Goal: Check status: Check status

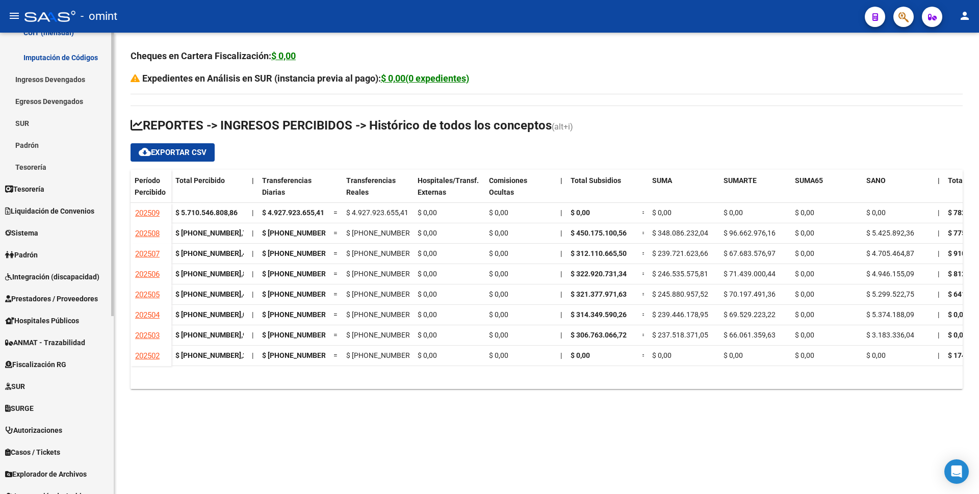
scroll to position [290, 0]
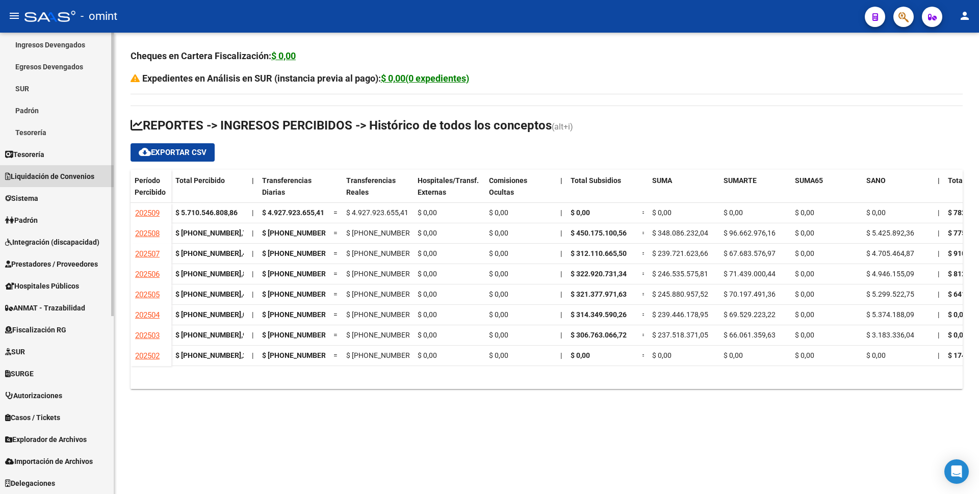
click at [58, 180] on span "Liquidación de Convenios" at bounding box center [49, 176] width 89 height 11
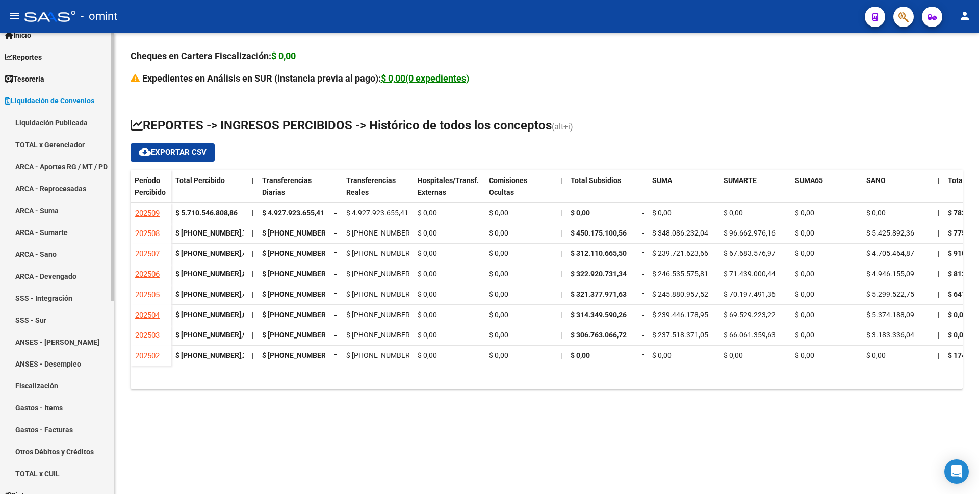
scroll to position [0, 0]
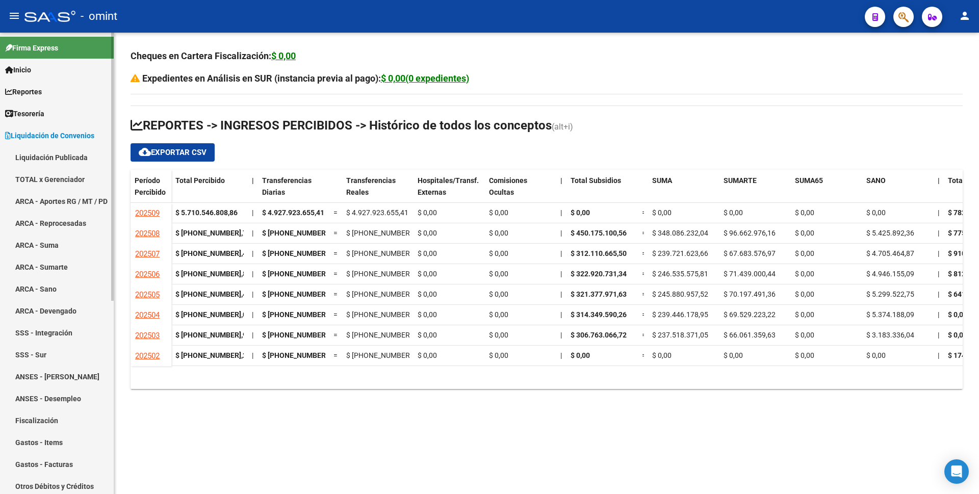
click at [55, 177] on link "TOTAL x Gerenciador" at bounding box center [57, 179] width 114 height 22
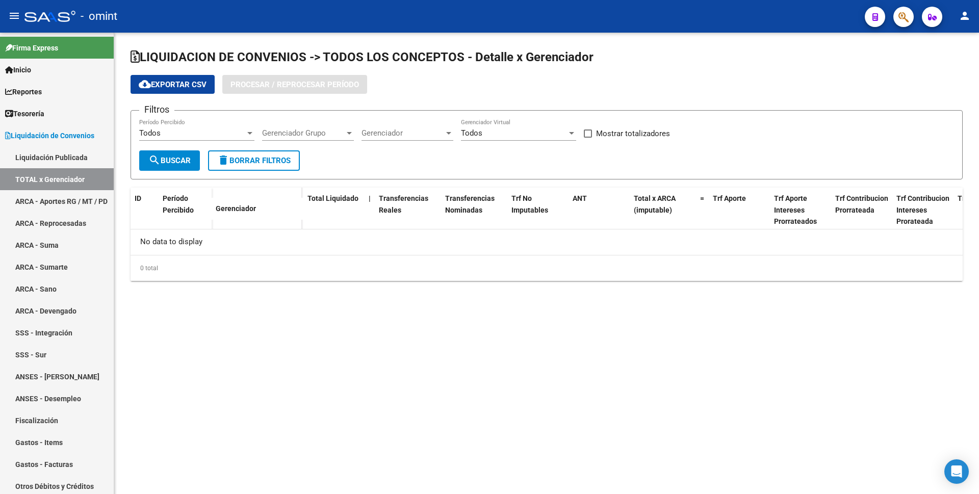
checkbox input "true"
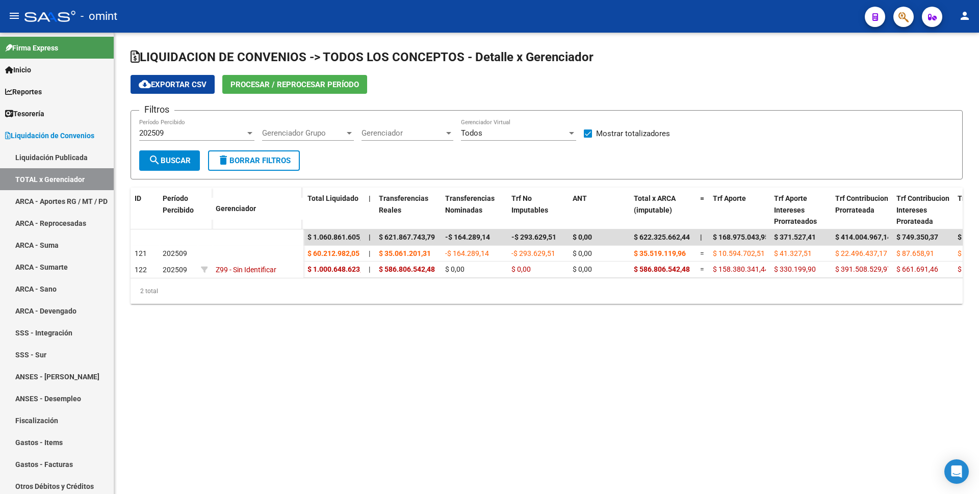
click at [278, 87] on span "Procesar / Reprocesar período" at bounding box center [294, 84] width 128 height 9
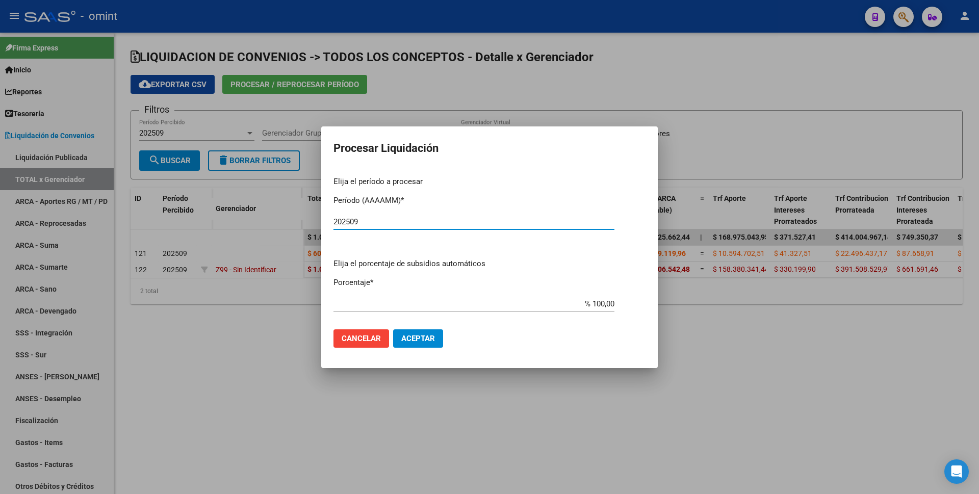
type input "202509"
click at [405, 339] on span "Aceptar" at bounding box center [418, 338] width 34 height 9
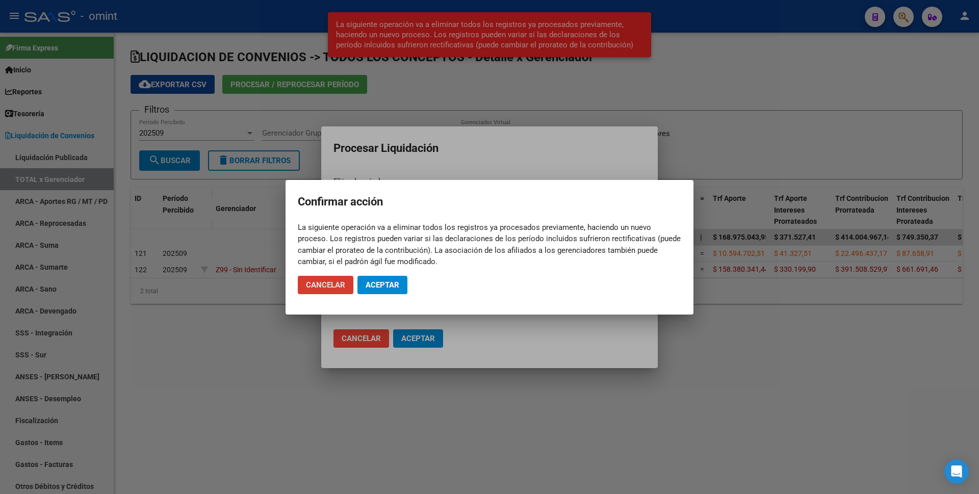
click at [390, 289] on span "Aceptar" at bounding box center [382, 284] width 34 height 9
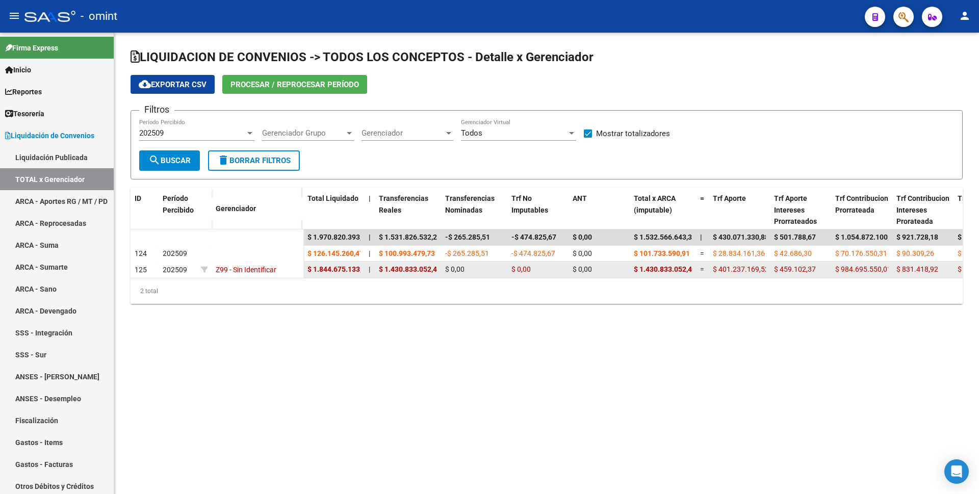
click at [251, 268] on span "Z99 - Sin Identificar" at bounding box center [246, 270] width 61 height 8
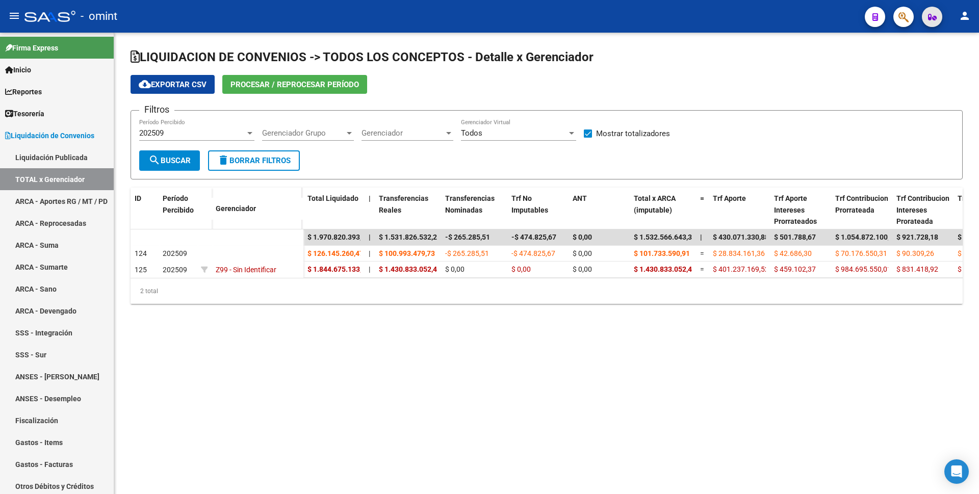
click at [936, 22] on span "button" at bounding box center [932, 17] width 9 height 20
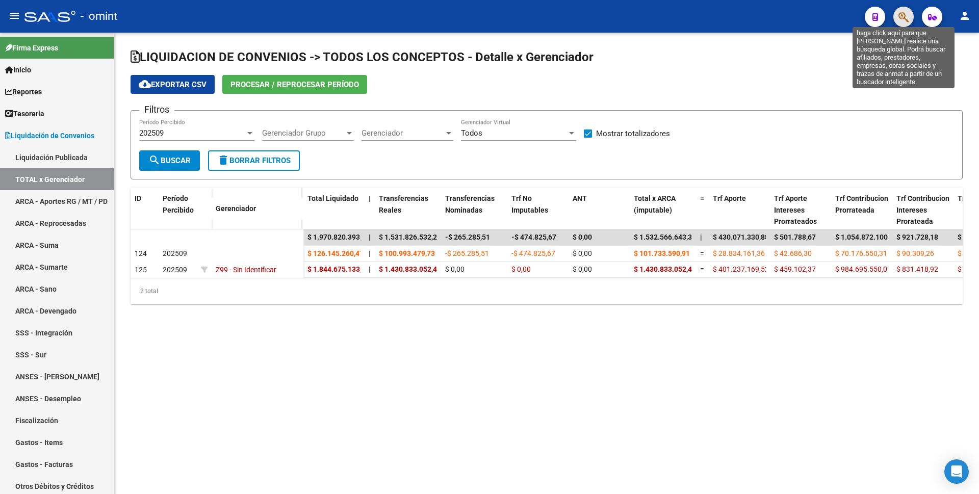
click at [902, 22] on icon "button" at bounding box center [903, 17] width 10 height 12
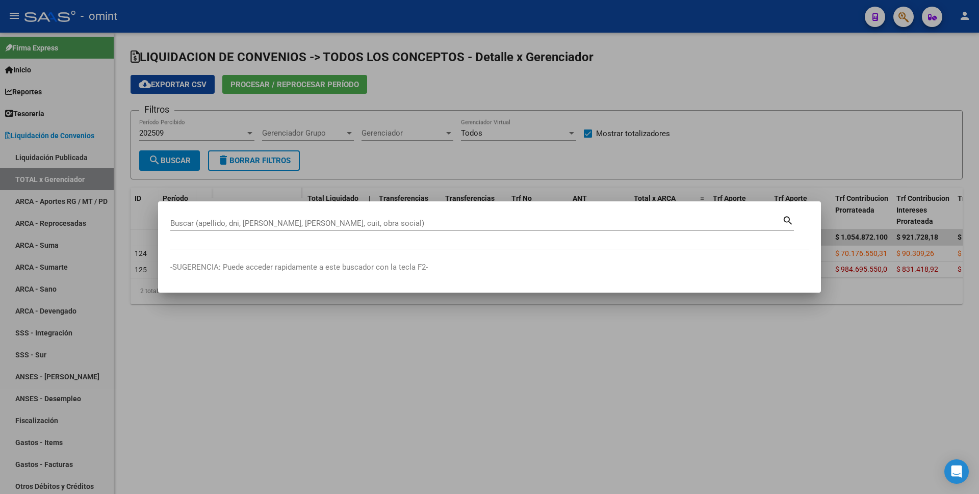
click at [400, 249] on mat-dialog-container "Buscar (apellido, dni, [PERSON_NAME], nro traspaso, cuit, obra social) search -…" at bounding box center [489, 246] width 663 height 91
click at [408, 229] on div "Buscar (apellido, dni, [PERSON_NAME], [PERSON_NAME], cuit, obra social)" at bounding box center [476, 223] width 612 height 15
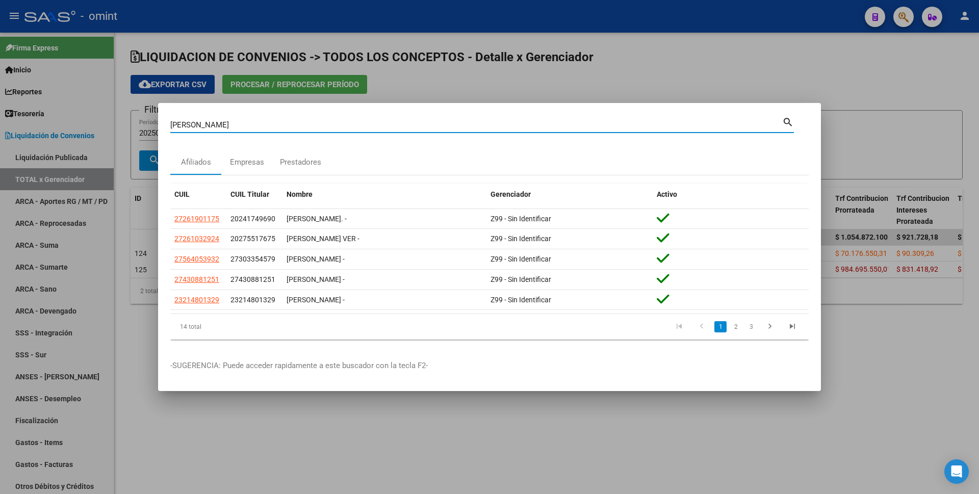
click at [229, 124] on input "[PERSON_NAME]" at bounding box center [476, 124] width 612 height 9
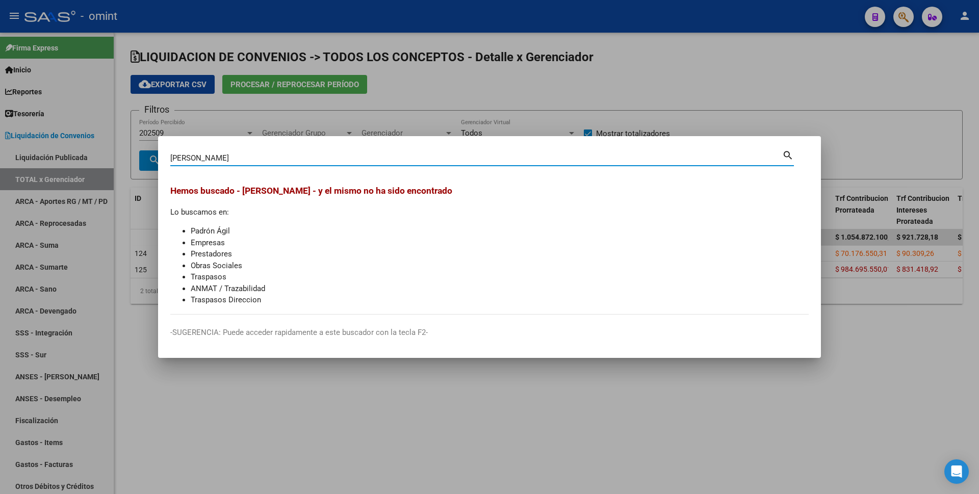
click at [208, 161] on input "[PERSON_NAME]" at bounding box center [476, 157] width 612 height 9
type input "[PERSON_NAME]"
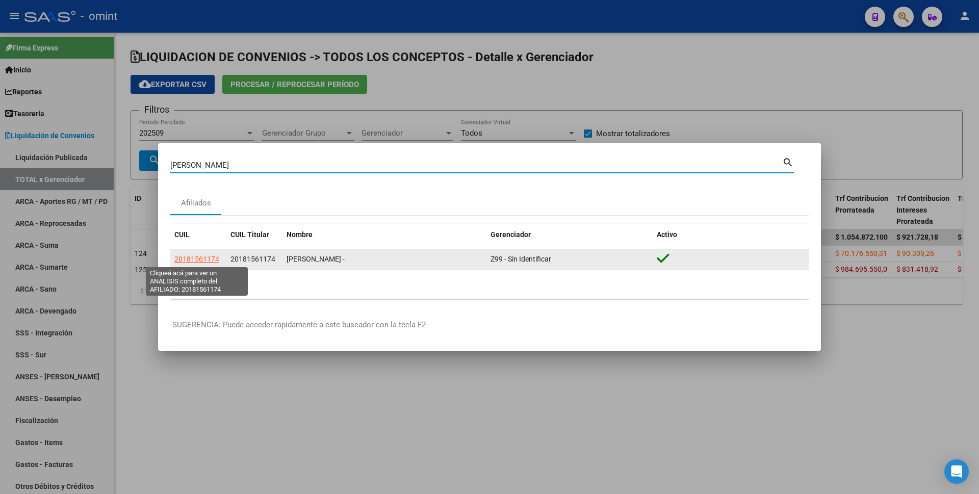
click at [197, 260] on span "20181561174" at bounding box center [196, 259] width 45 height 8
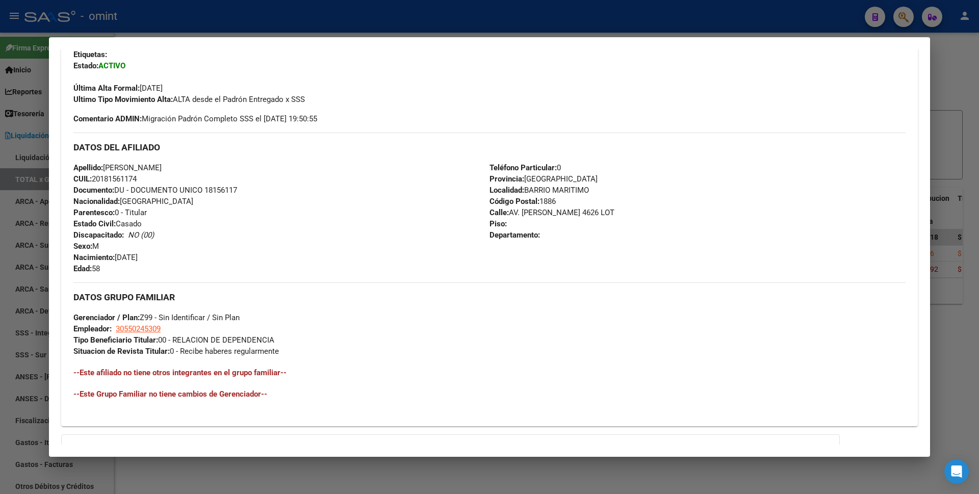
scroll to position [334, 0]
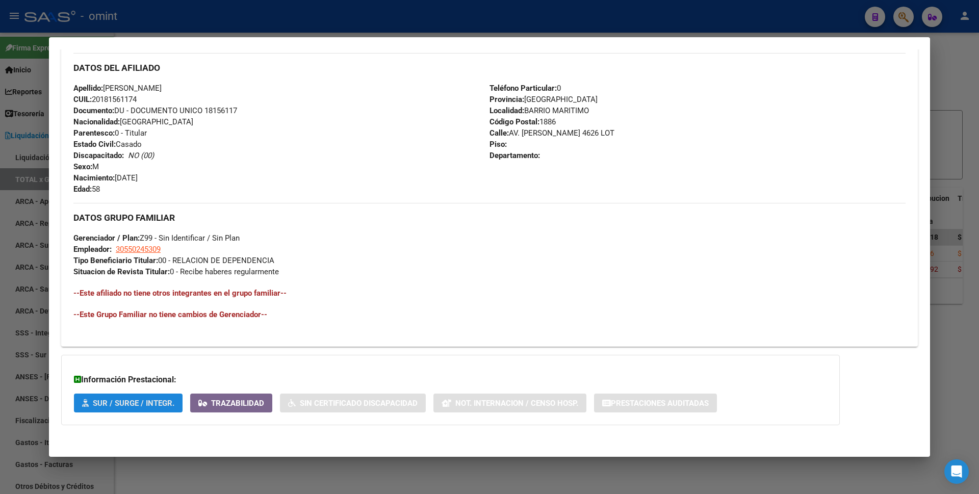
click at [161, 401] on span "SUR / SURGE / INTEGR." at bounding box center [134, 403] width 82 height 9
click at [245, 403] on span "Trazabilidad" at bounding box center [237, 403] width 53 height 9
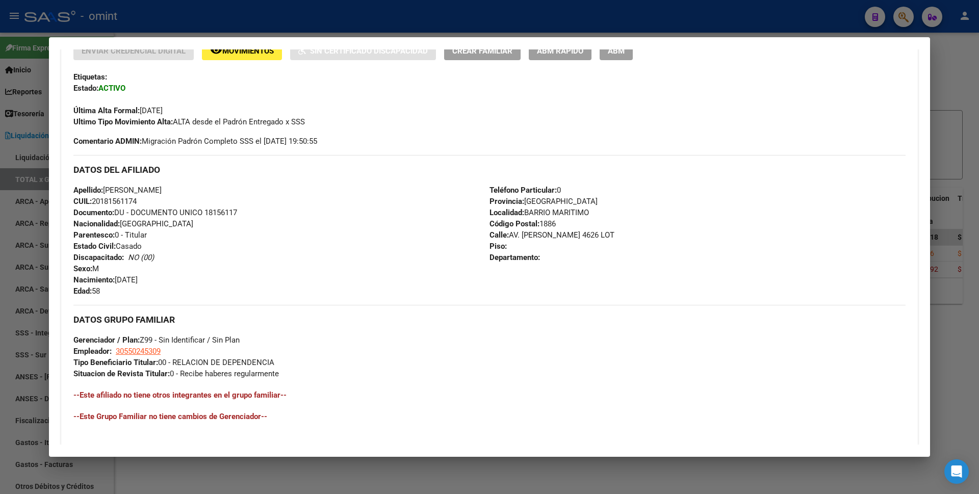
scroll to position [181, 0]
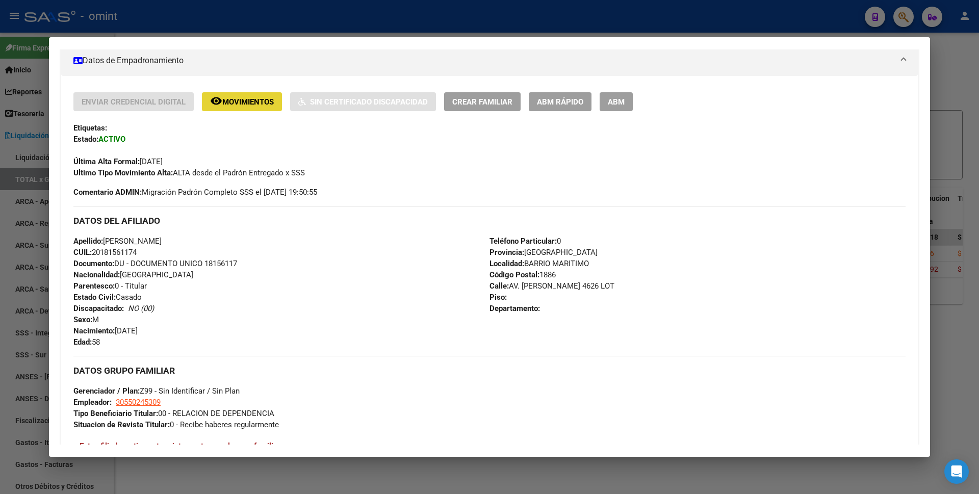
click at [258, 103] on span "Movimientos" at bounding box center [247, 101] width 51 height 9
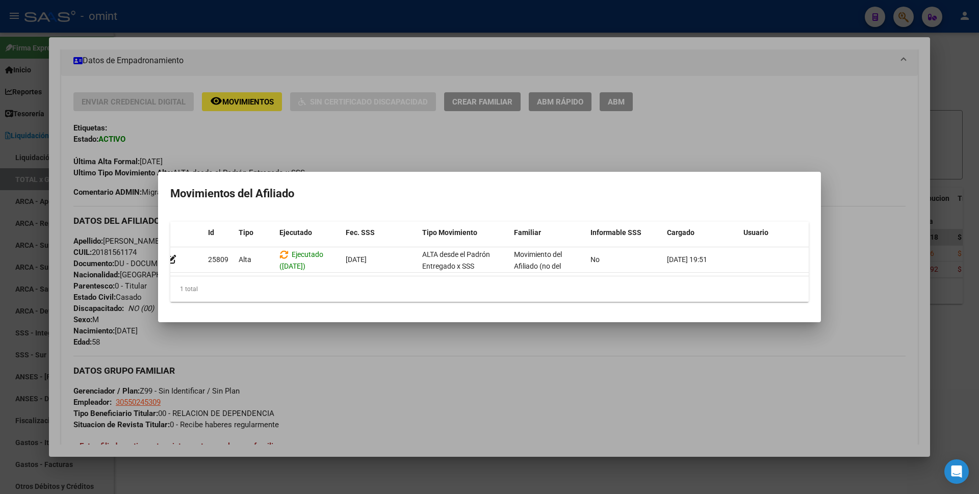
scroll to position [0, 0]
click at [383, 151] on div at bounding box center [489, 247] width 979 height 494
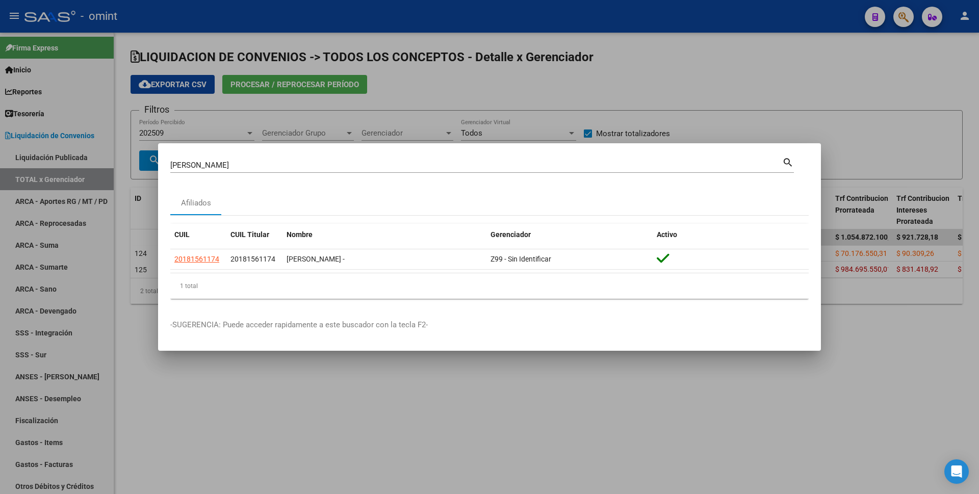
click at [250, 168] on input "[PERSON_NAME]" at bounding box center [476, 165] width 612 height 9
click at [752, 92] on div at bounding box center [489, 247] width 979 height 494
